Goal: Task Accomplishment & Management: Manage account settings

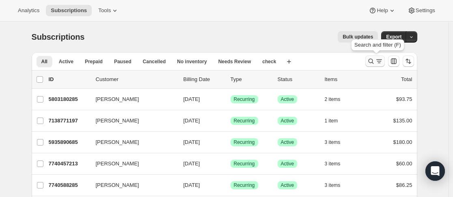
click at [371, 61] on icon "Search and filter results" at bounding box center [371, 61] width 8 height 8
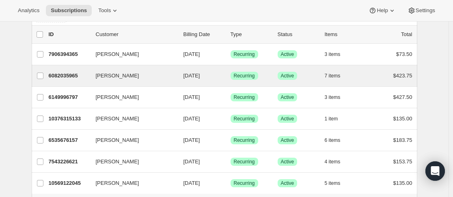
scroll to position [81, 0]
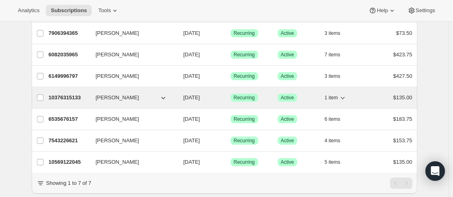
type input "[PERSON_NAME]"
click at [88, 96] on p "10376315133" at bounding box center [69, 98] width 41 height 8
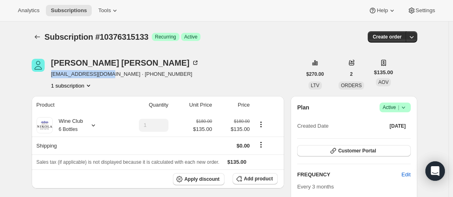
drag, startPoint x: 51, startPoint y: 75, endPoint x: 110, endPoint y: 76, distance: 59.7
click at [110, 76] on div "[PERSON_NAME] [EMAIL_ADDRESS][DOMAIN_NAME] · [PHONE_NUMBER] 1 subscription" at bounding box center [167, 74] width 270 height 31
copy span "[EMAIL_ADDRESS][DOMAIN_NAME]"
